Goal: Information Seeking & Learning: Learn about a topic

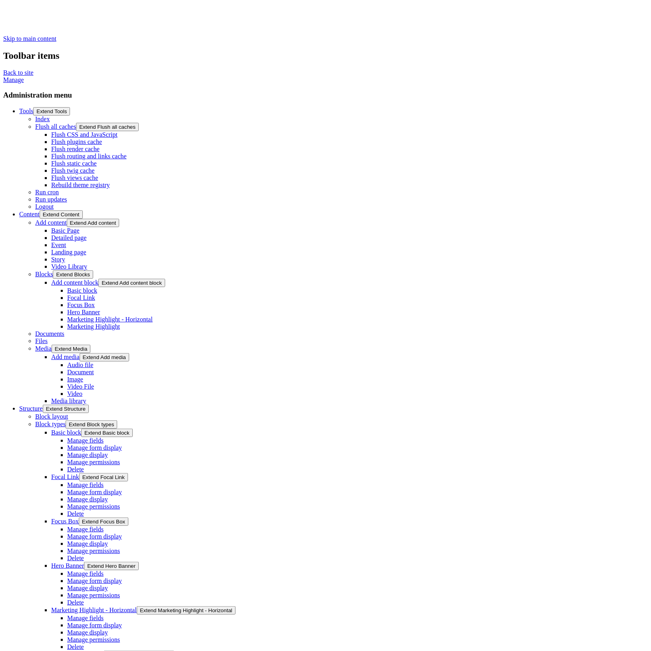
click at [35, 123] on link "Flush all caches" at bounding box center [55, 126] width 41 height 7
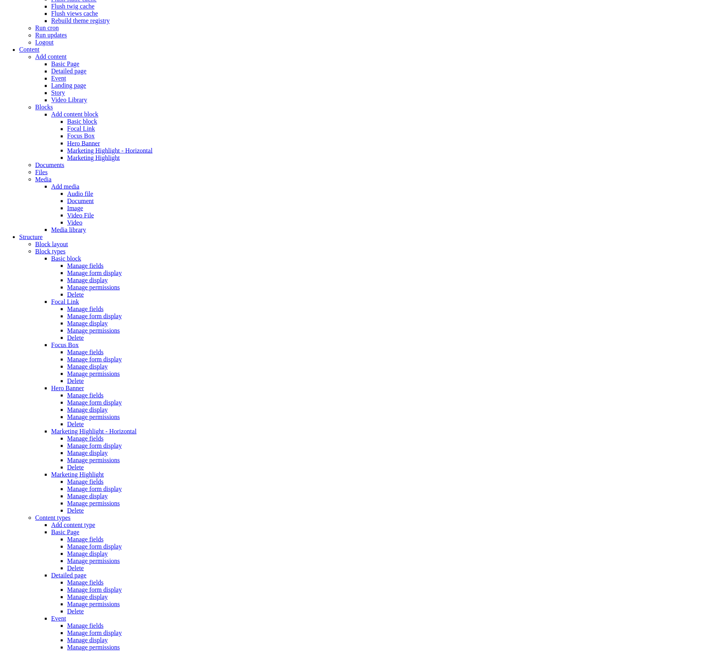
scroll to position [160, 0]
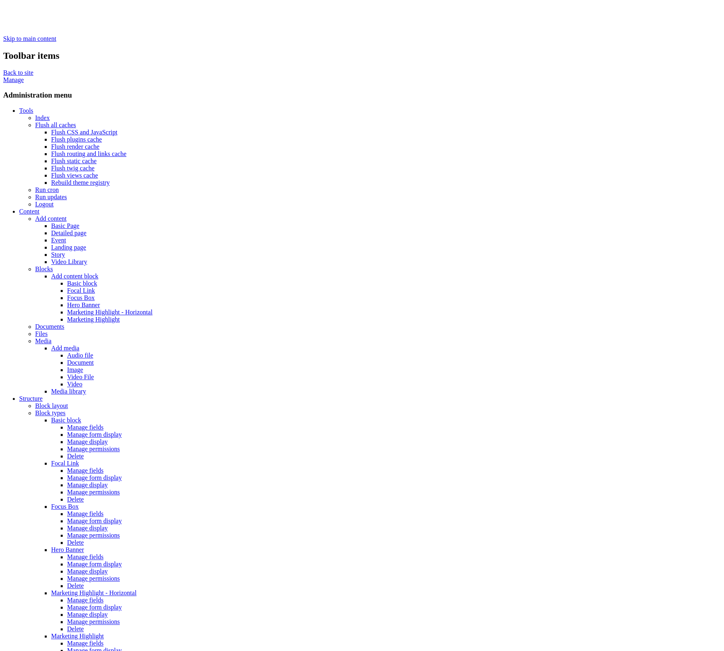
drag, startPoint x: 687, startPoint y: 99, endPoint x: 668, endPoint y: 107, distance: 20.8
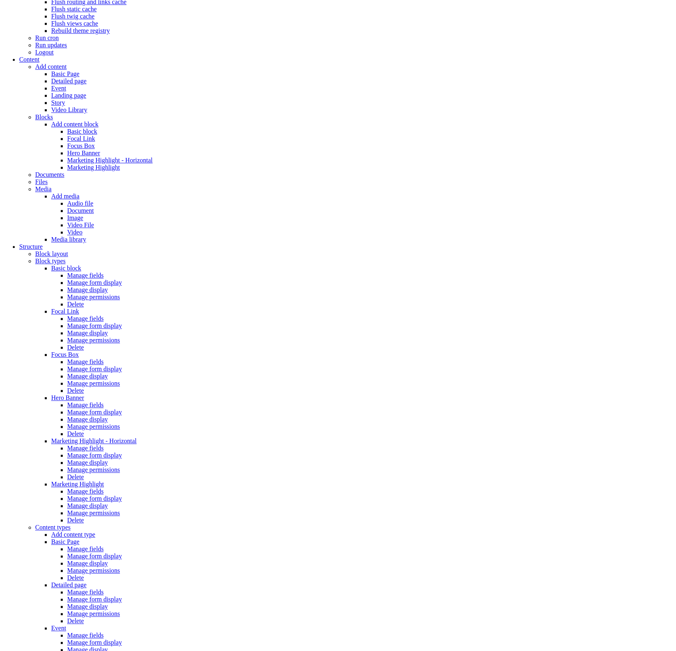
scroll to position [213, 0]
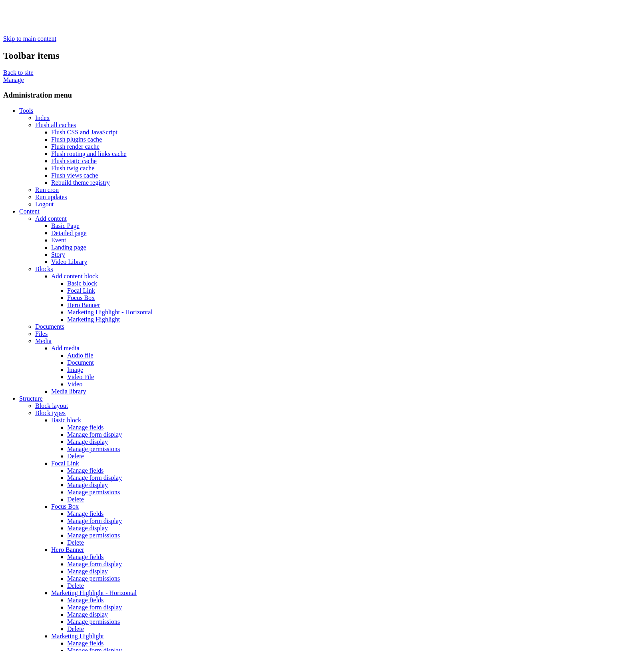
drag, startPoint x: 438, startPoint y: 350, endPoint x: 237, endPoint y: 335, distance: 201.2
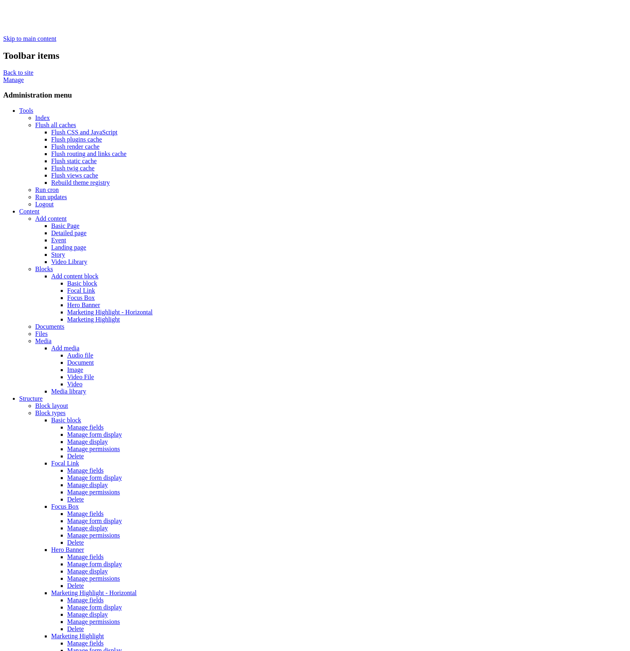
drag, startPoint x: 239, startPoint y: 336, endPoint x: 452, endPoint y: 357, distance: 214.0
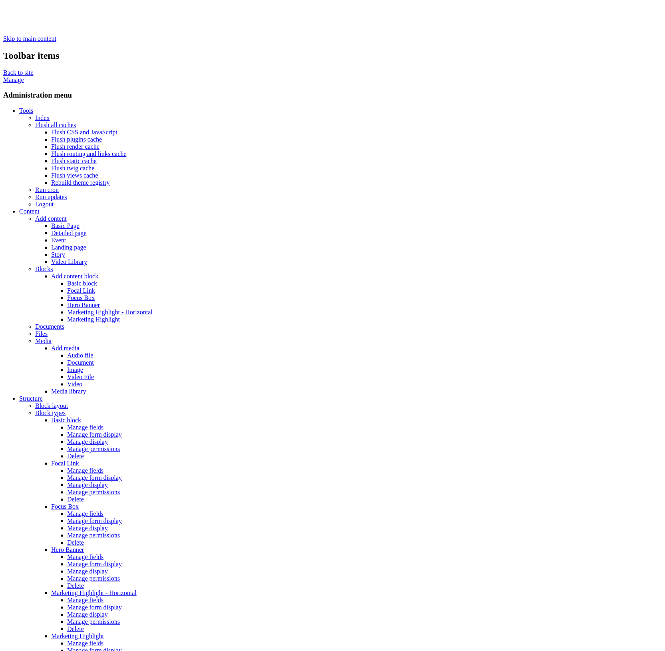
drag, startPoint x: 252, startPoint y: 237, endPoint x: 481, endPoint y: 229, distance: 229.1
drag, startPoint x: 645, startPoint y: 265, endPoint x: 629, endPoint y: 273, distance: 18.6
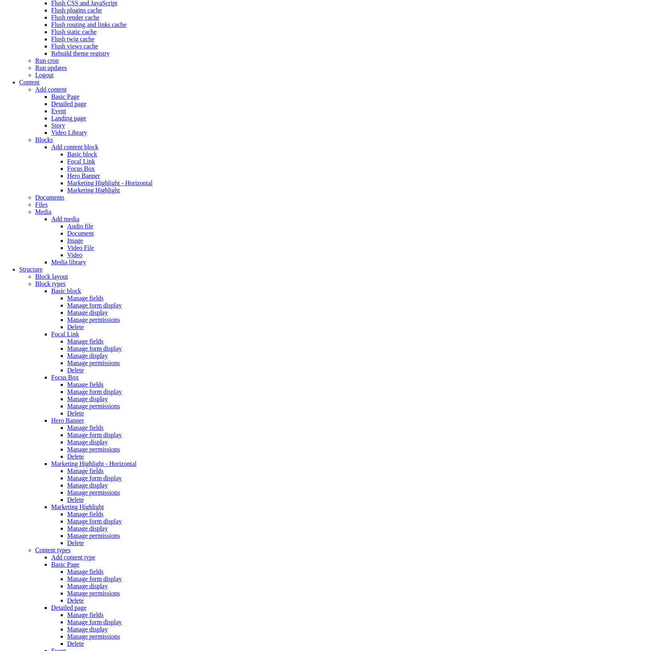
scroll to position [140, 0]
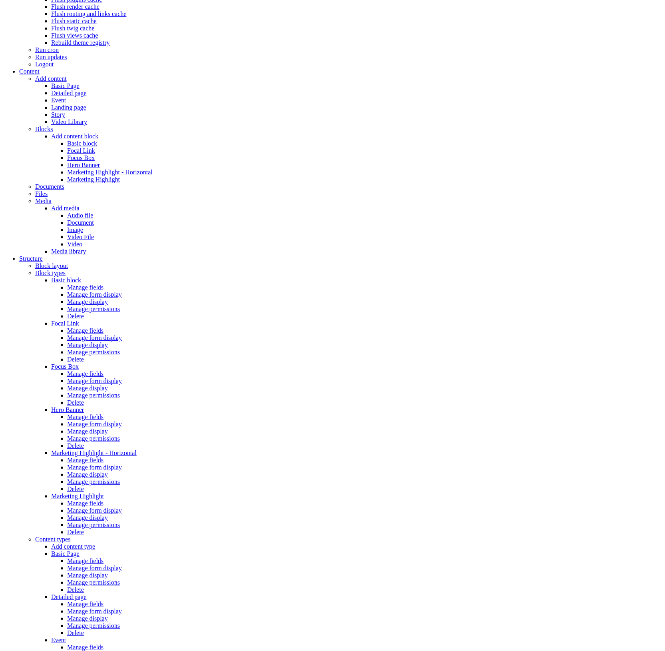
drag, startPoint x: 156, startPoint y: 272, endPoint x: 84, endPoint y: 270, distance: 72.7
drag, startPoint x: 382, startPoint y: 247, endPoint x: 138, endPoint y: 247, distance: 243.7
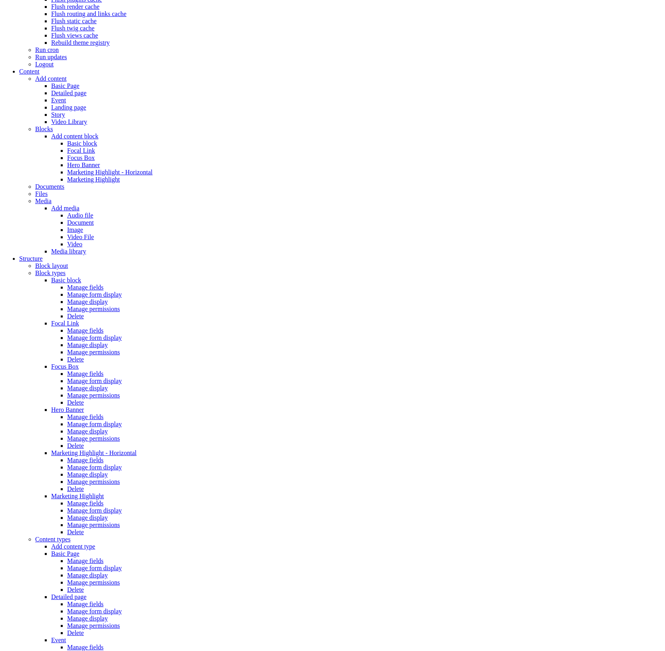
drag, startPoint x: 155, startPoint y: 218, endPoint x: 638, endPoint y: 255, distance: 484.1
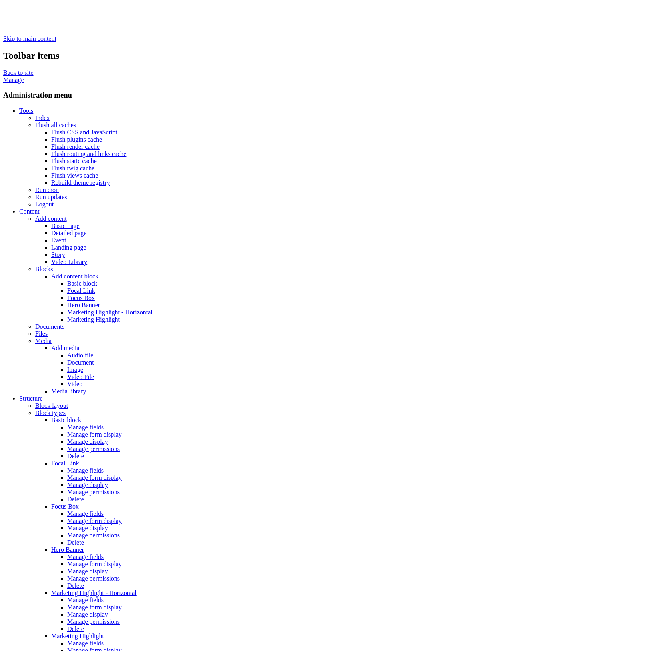
scroll to position [140, 0]
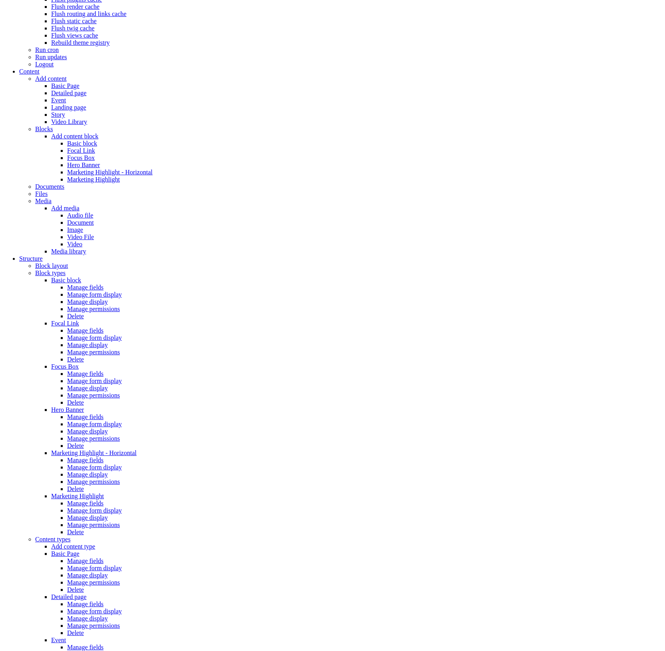
drag, startPoint x: 633, startPoint y: 193, endPoint x: 625, endPoint y: 249, distance: 56.1
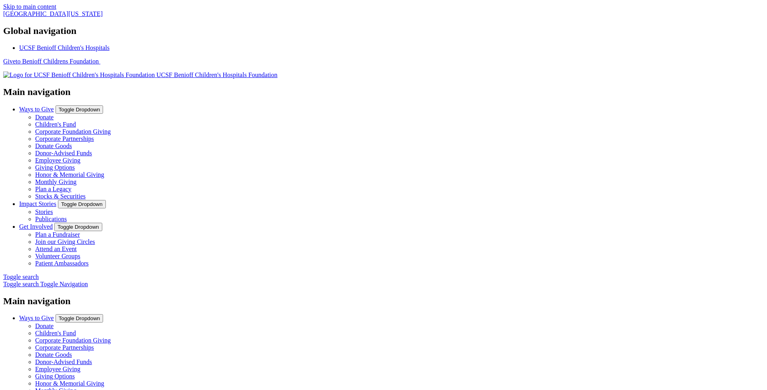
drag, startPoint x: 209, startPoint y: 121, endPoint x: 139, endPoint y: 125, distance: 69.7
type input "**********"
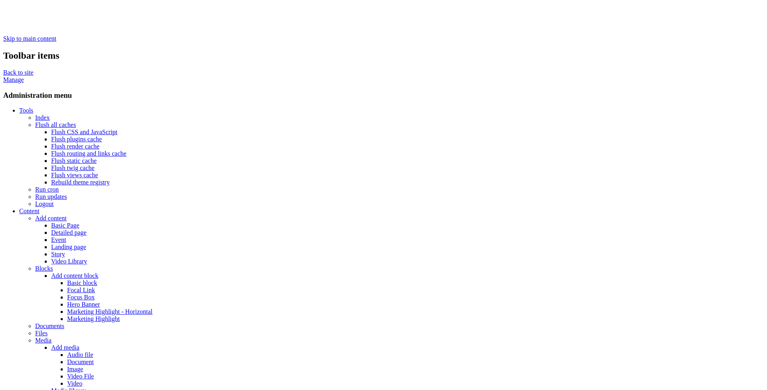
click at [24, 76] on link "Manage" at bounding box center [13, 79] width 21 height 7
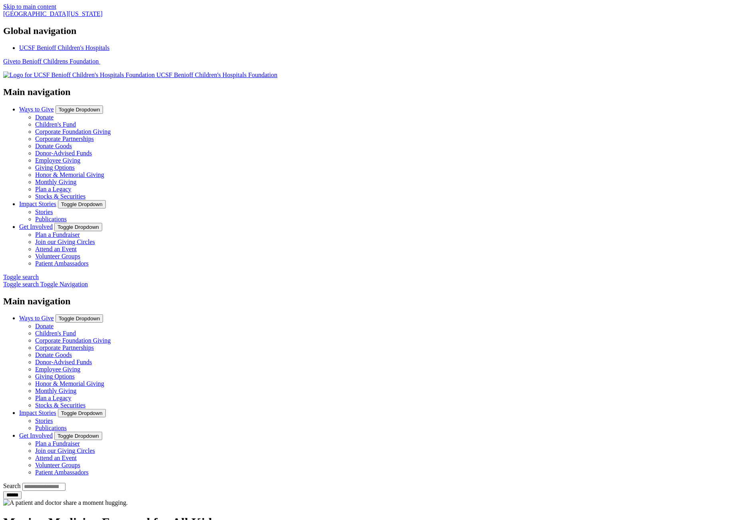
click at [102, 38] on header "[GEOGRAPHIC_DATA][US_STATE] Global navigation [GEOGRAPHIC_DATA] Give to Benioff…" at bounding box center [376, 254] width 746 height 489
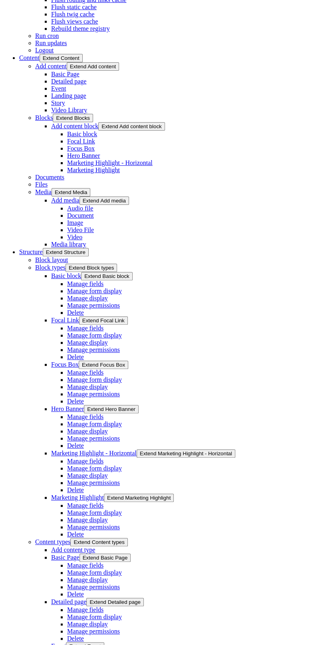
scroll to position [140, 28]
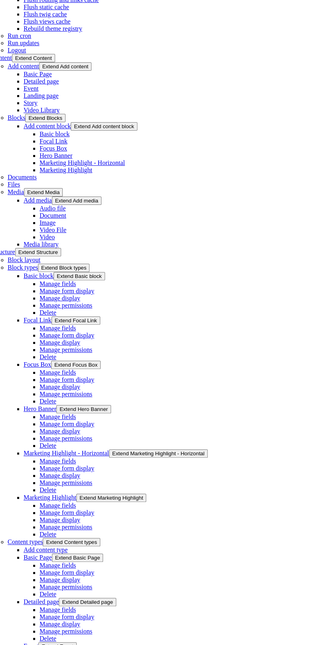
drag, startPoint x: 330, startPoint y: 101, endPoint x: 524, endPoint y: 126, distance: 195.5
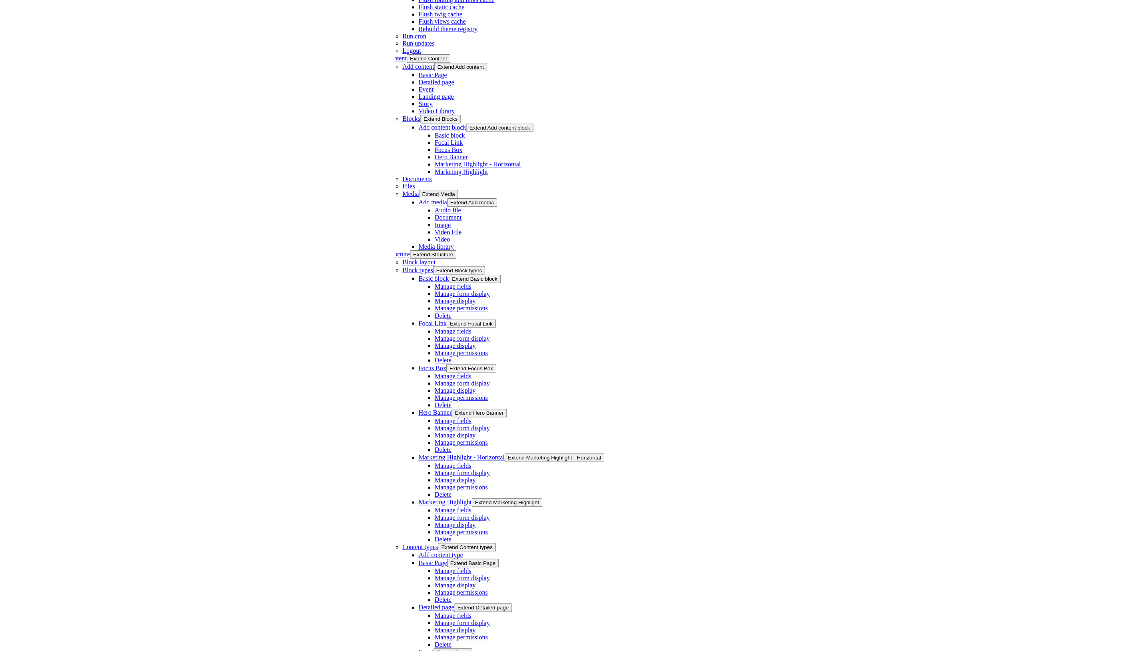
scroll to position [140, 0]
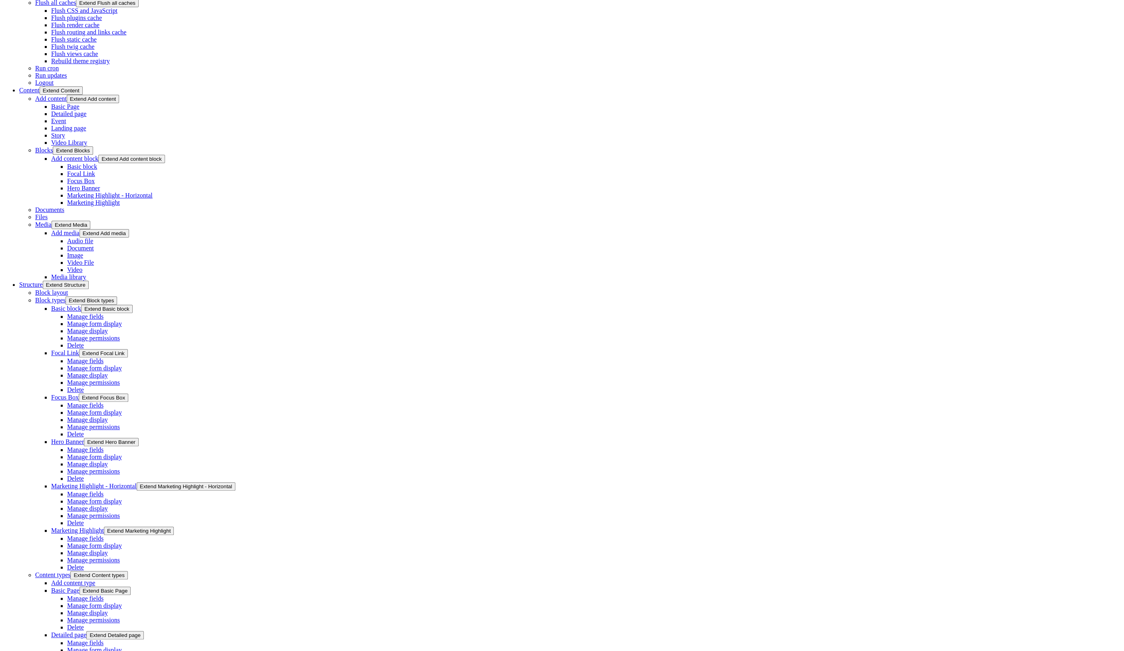
click at [70, 571] on link "Content types" at bounding box center [52, 574] width 35 height 7
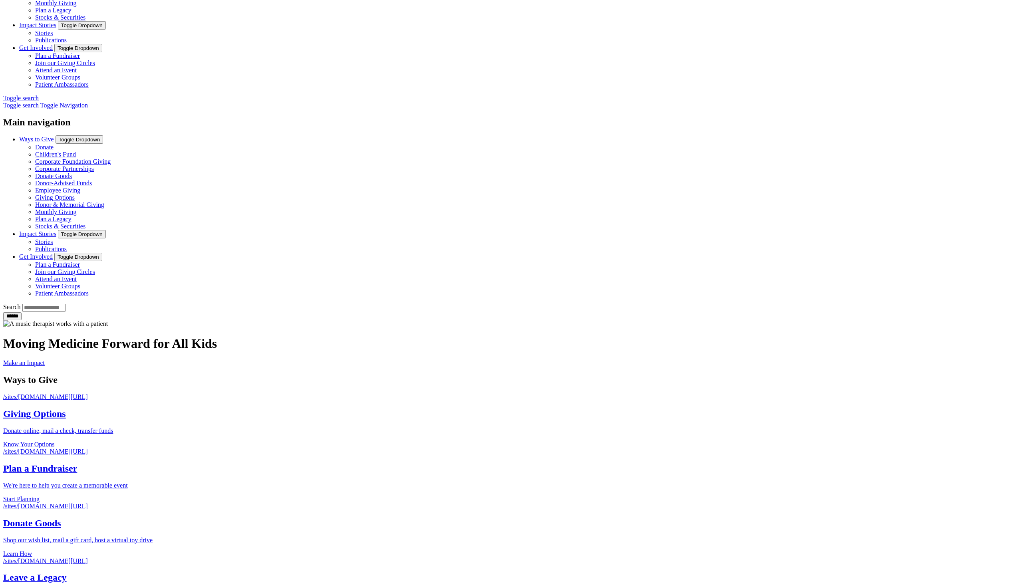
scroll to position [211, 0]
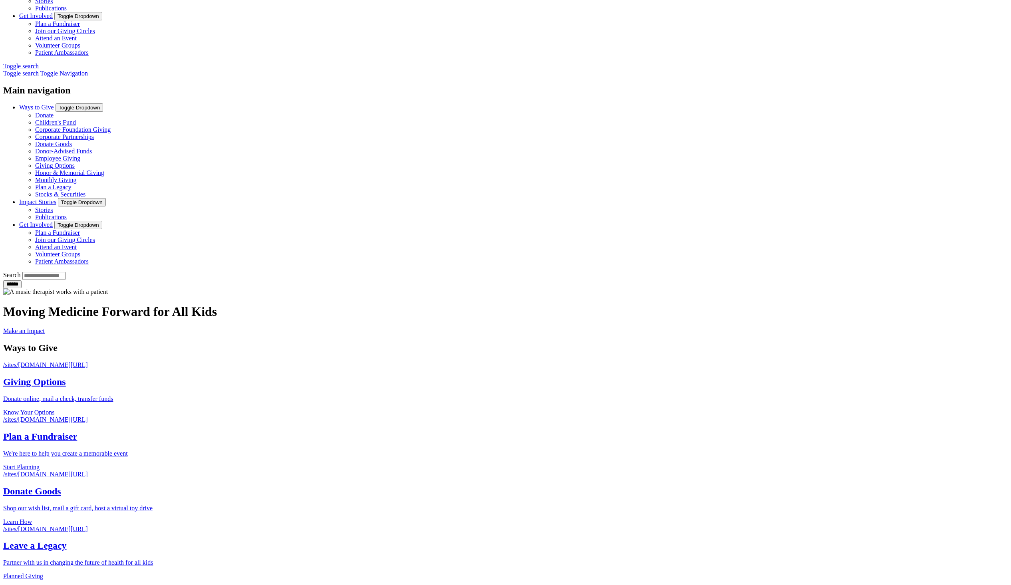
click at [195, 343] on div "Ways to Give /sites/[DOMAIN_NAME][URL] Giving Options Donate online, mail a che…" at bounding box center [505, 461] width 1005 height 237
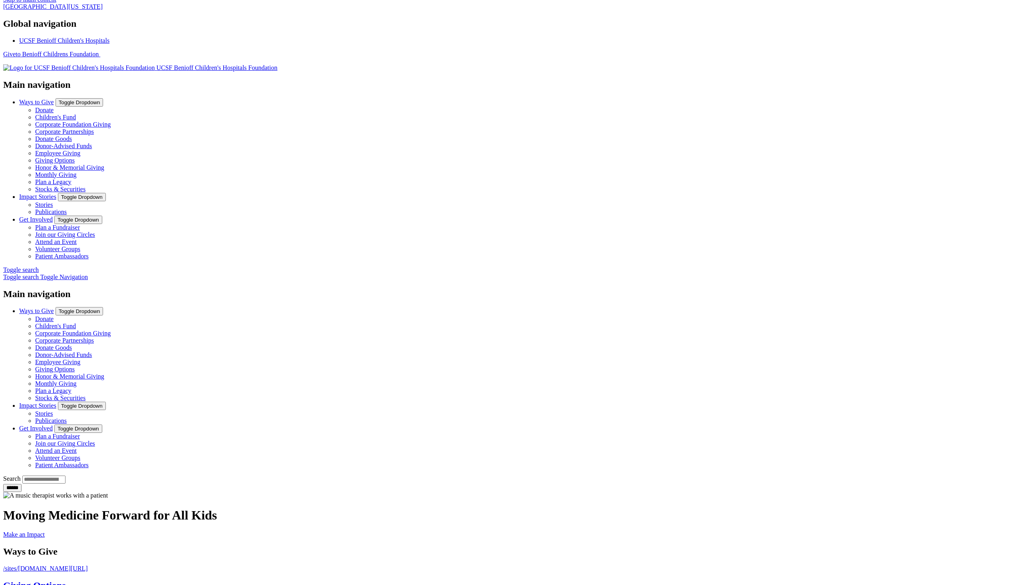
scroll to position [0, 0]
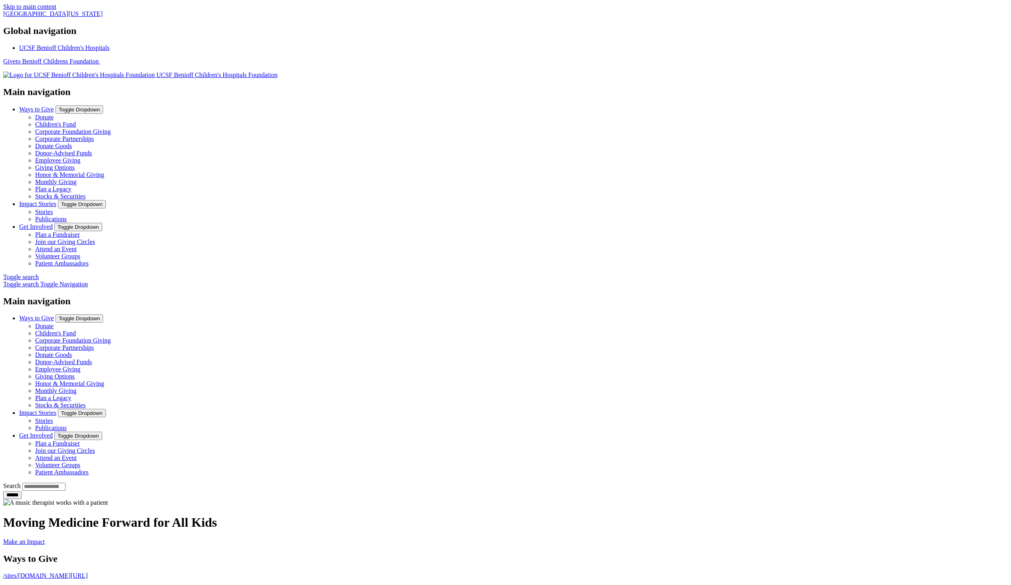
click at [89, 260] on link "Patient Ambassadors" at bounding box center [62, 263] width 54 height 7
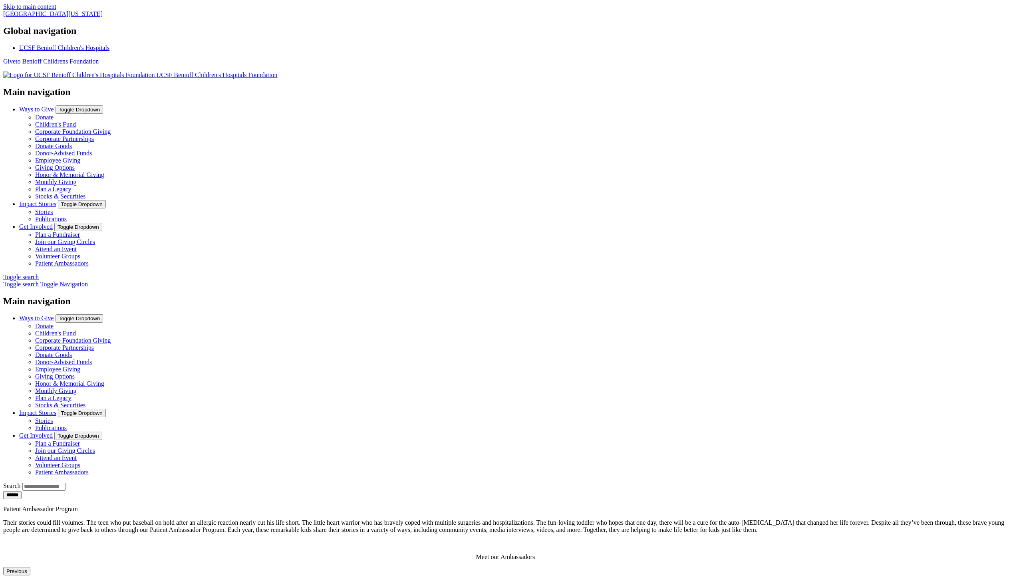
click at [229, 506] on div "Patient Ambassador Program Their stories could fill volumes. The teen who put b…" at bounding box center [505, 533] width 1005 height 55
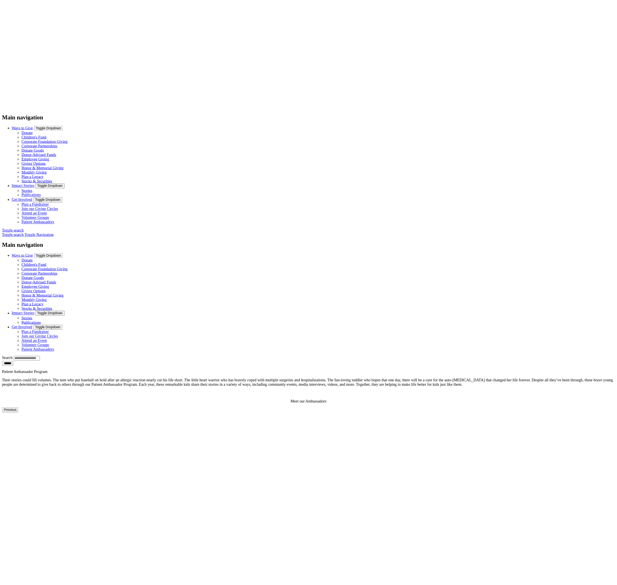
scroll to position [33, 0]
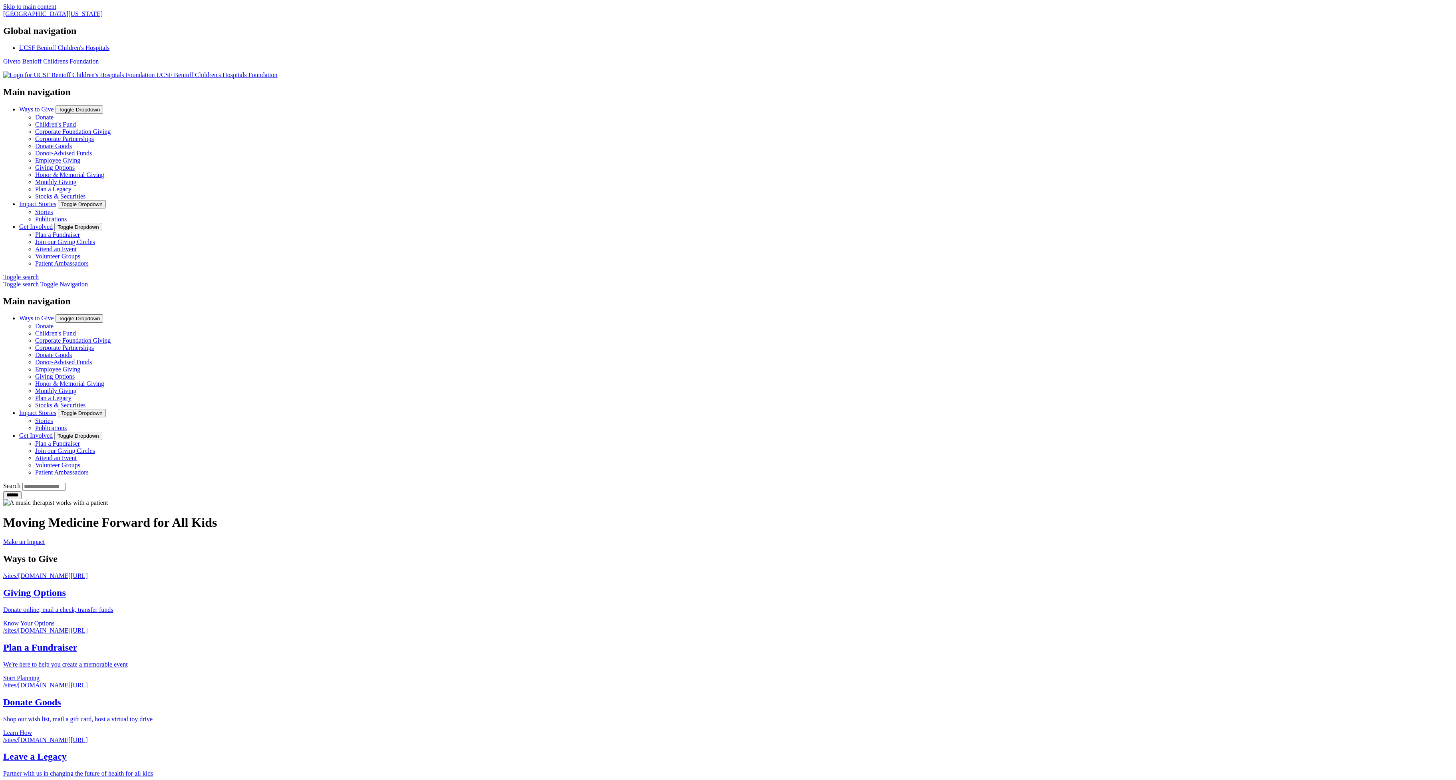
click at [250, 499] on main "Moving Medicine Forward for All Kids Make an Impact Moving Medicine Forward for…" at bounding box center [728, 734] width 1450 height 470
click at [355, 499] on main "Moving Medicine Forward for All Kids Make an Impact Moving Medicine Forward for…" at bounding box center [728, 734] width 1450 height 470
click at [89, 260] on link "Patient Ambassadors" at bounding box center [62, 263] width 54 height 7
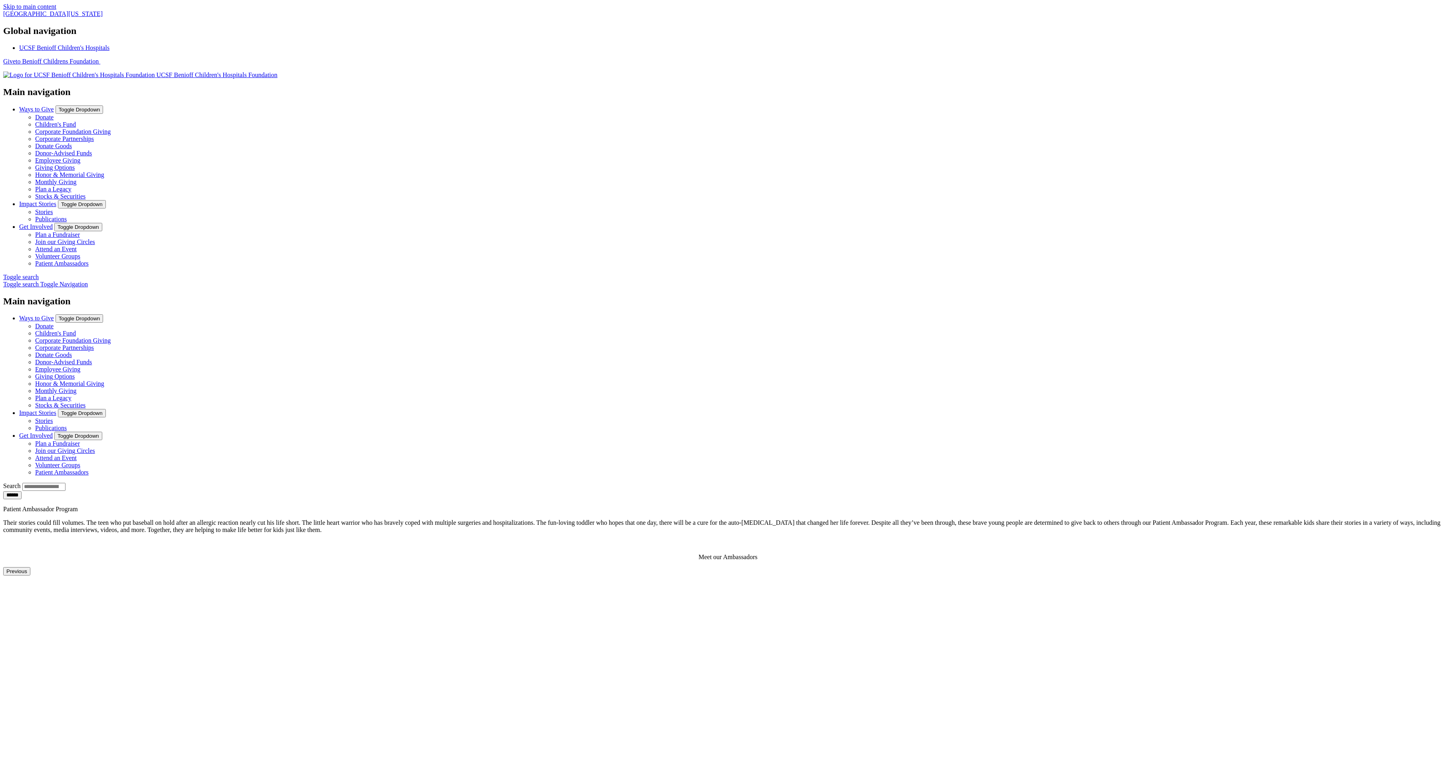
click at [95, 239] on link "Join our Giving Circles" at bounding box center [65, 242] width 60 height 7
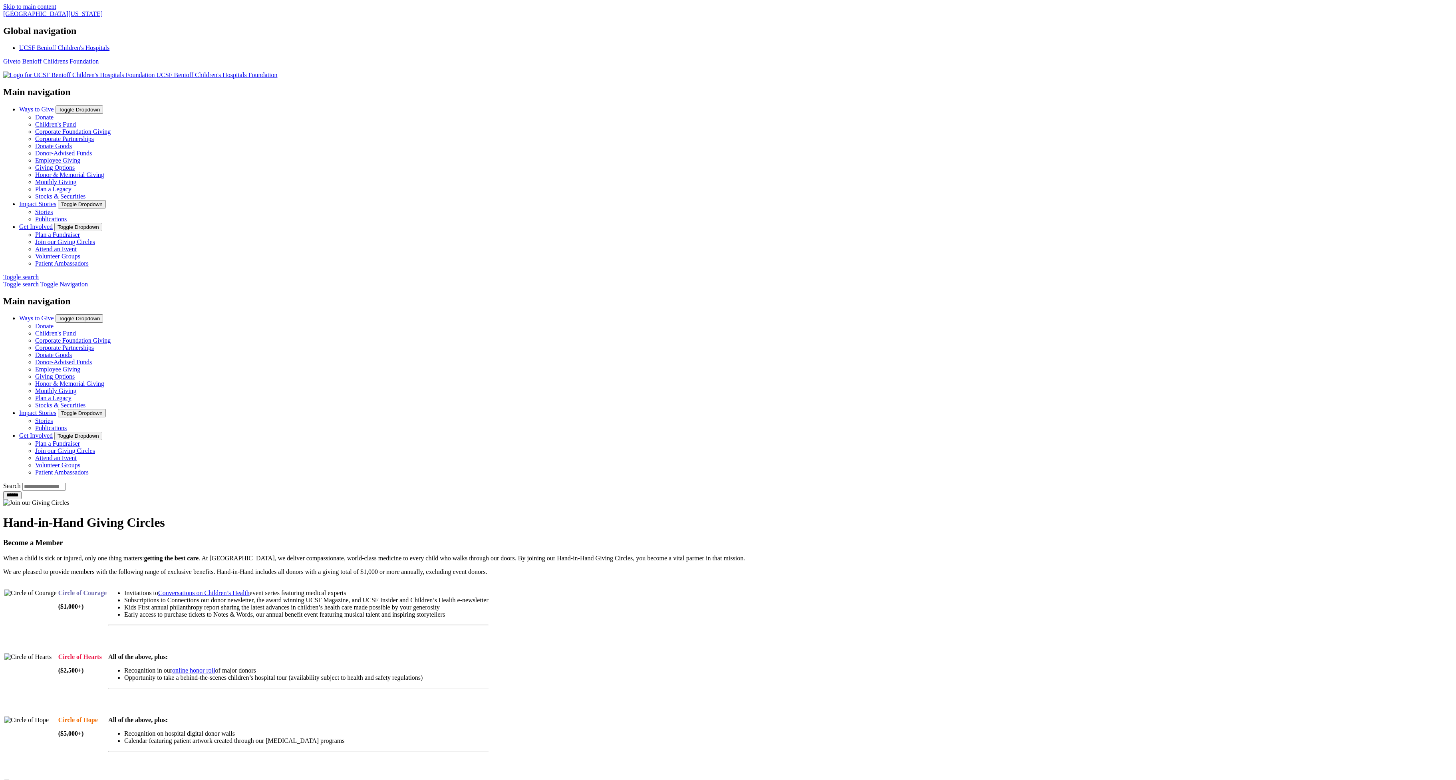
click at [53, 209] on link "Stories" at bounding box center [44, 212] width 18 height 7
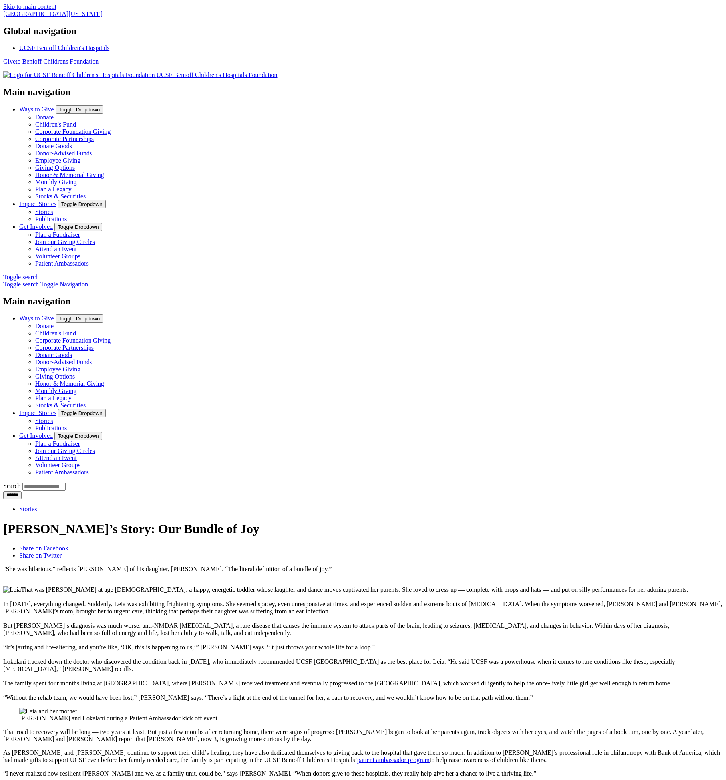
drag, startPoint x: 544, startPoint y: 264, endPoint x: 520, endPoint y: 278, distance: 27.2
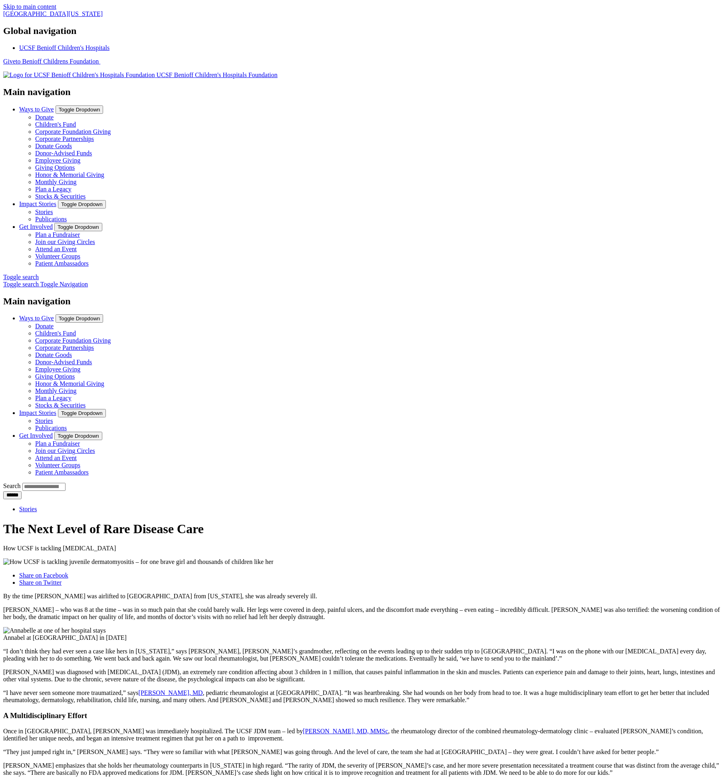
click at [53, 209] on link "Stories" at bounding box center [44, 212] width 18 height 7
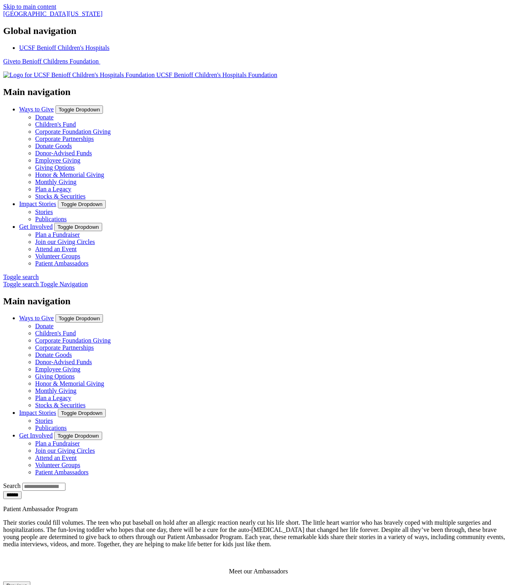
click at [23, 582] on button "Previous" at bounding box center [16, 586] width 27 height 8
click at [21, 582] on button "Previous" at bounding box center [16, 586] width 27 height 8
click at [20, 582] on button "Previous" at bounding box center [16, 586] width 27 height 8
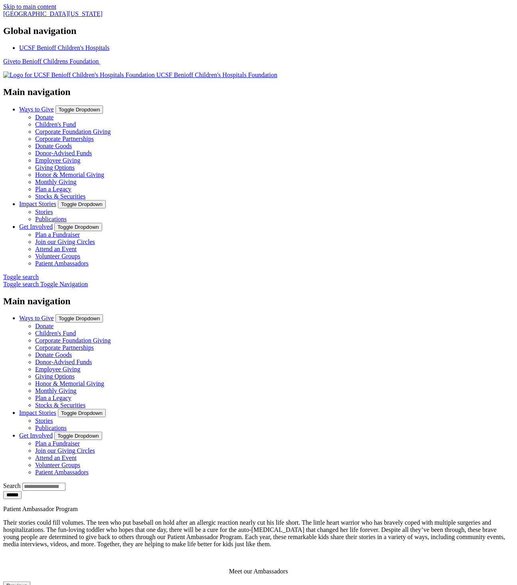
click at [20, 582] on button "Previous" at bounding box center [16, 586] width 27 height 8
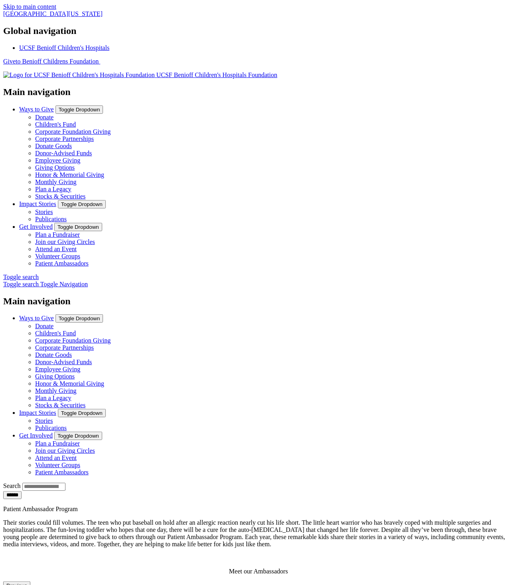
click at [424, 555] on p at bounding box center [258, 558] width 511 height 7
click at [73, 72] on img at bounding box center [78, 75] width 151 height 7
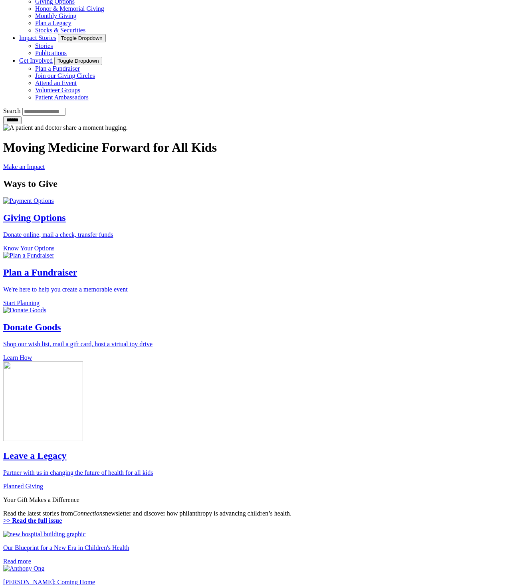
scroll to position [402, 0]
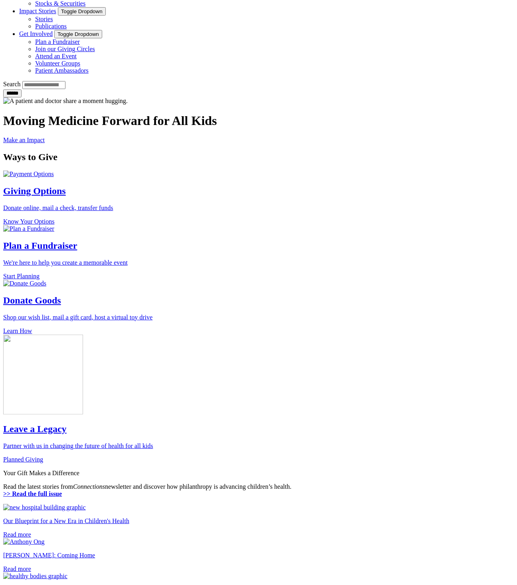
click at [419, 470] on p "Your Gift Makes a Difference" at bounding box center [258, 473] width 511 height 7
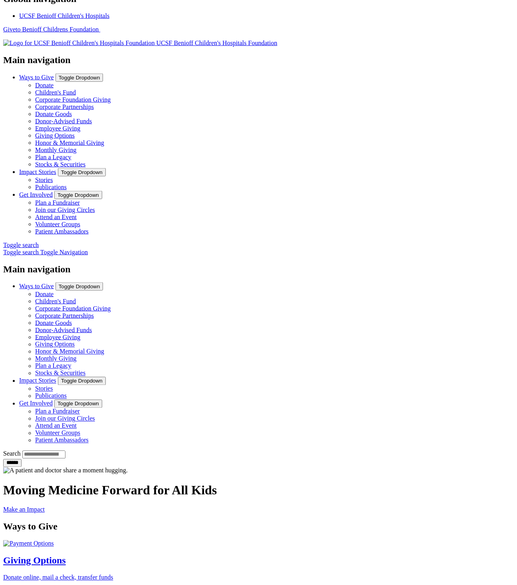
scroll to position [20, 0]
